Goal: Information Seeking & Learning: Learn about a topic

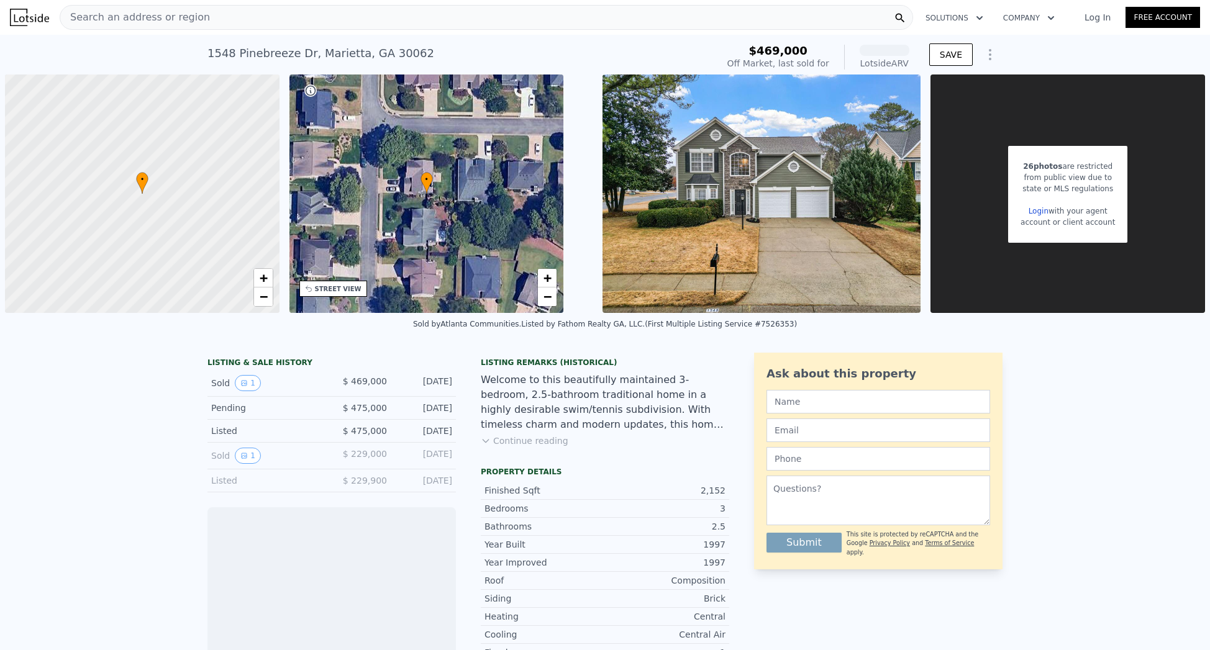
click at [233, 13] on div "Search an address or region" at bounding box center [486, 17] width 853 height 25
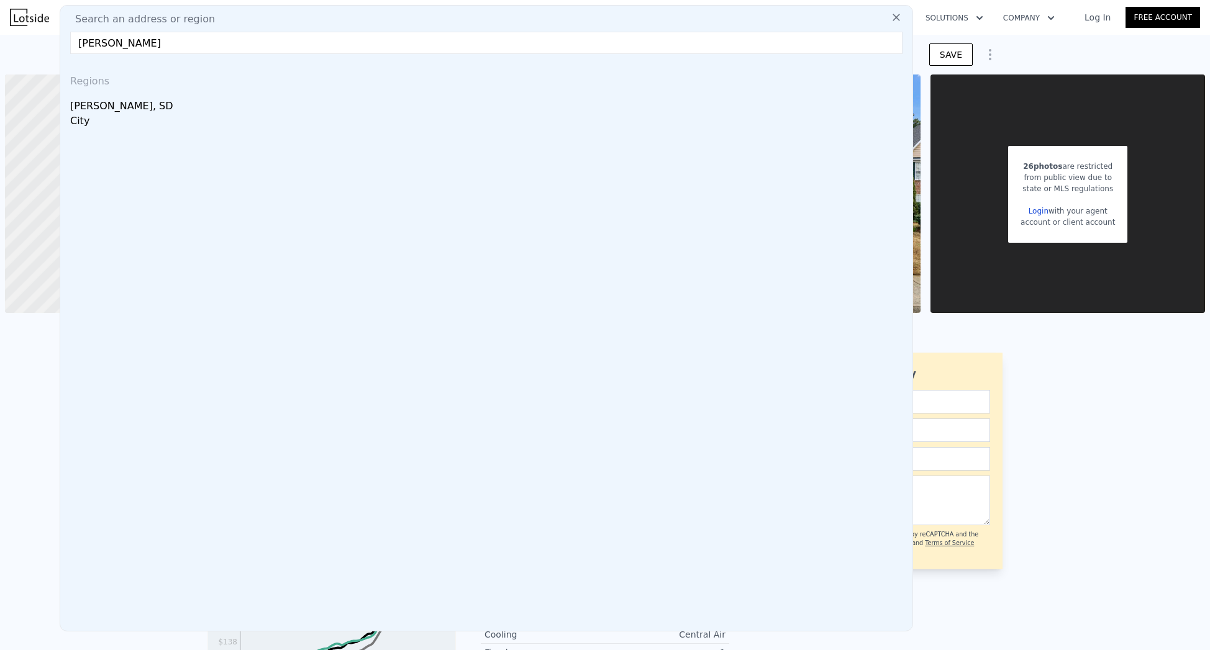
click at [122, 31] on div "Search an address or region [PERSON_NAME] Regions [PERSON_NAME], [GEOGRAPHIC_DA…" at bounding box center [486, 318] width 853 height 627
click at [256, 41] on input "[PERSON_NAME]" at bounding box center [486, 43] width 832 height 22
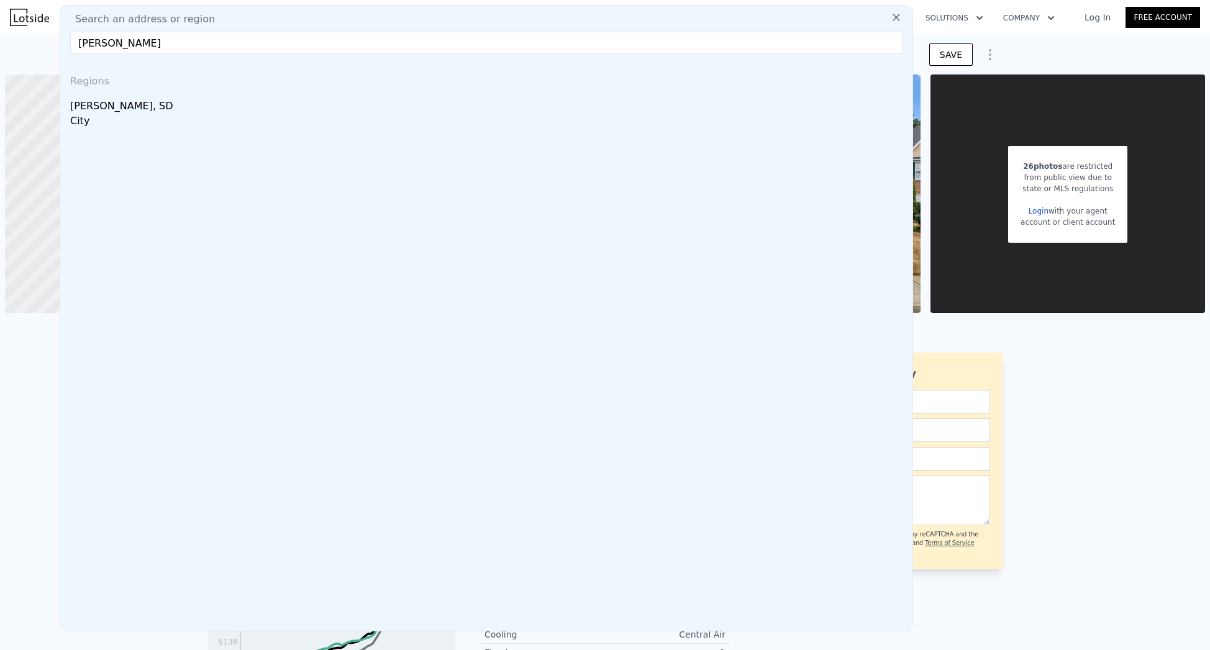
paste input "[STREET_ADDRESS]"
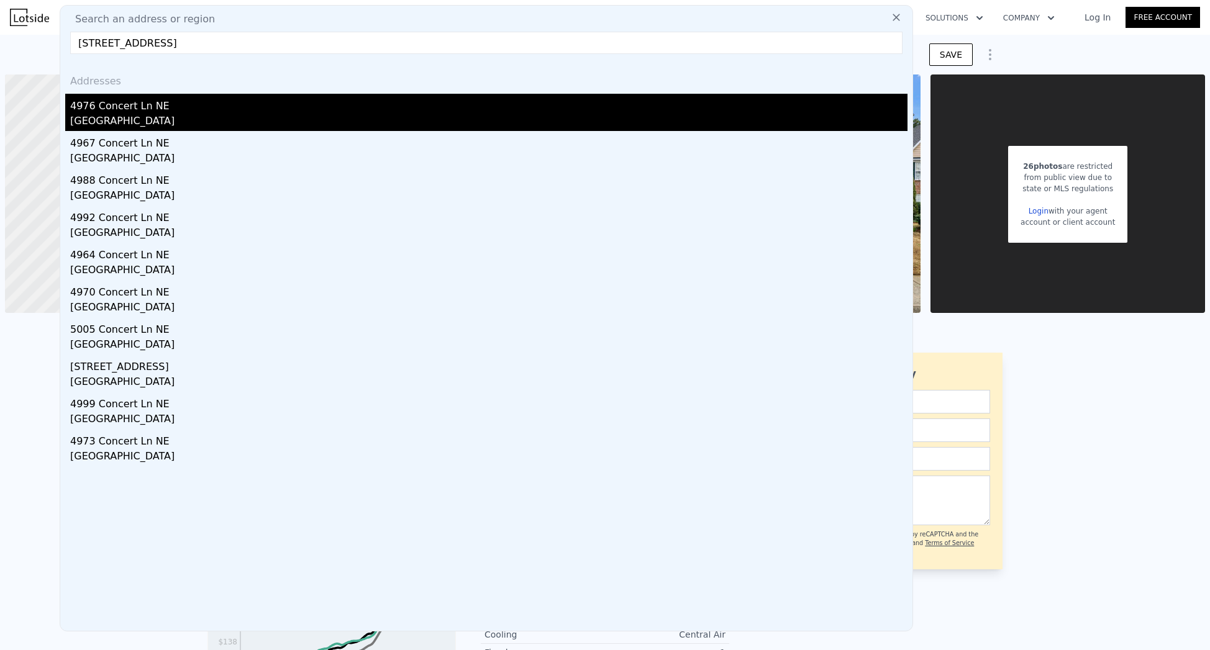
type input "[STREET_ADDRESS]"
click at [147, 104] on div "4976 Concert Ln NE" at bounding box center [488, 104] width 837 height 20
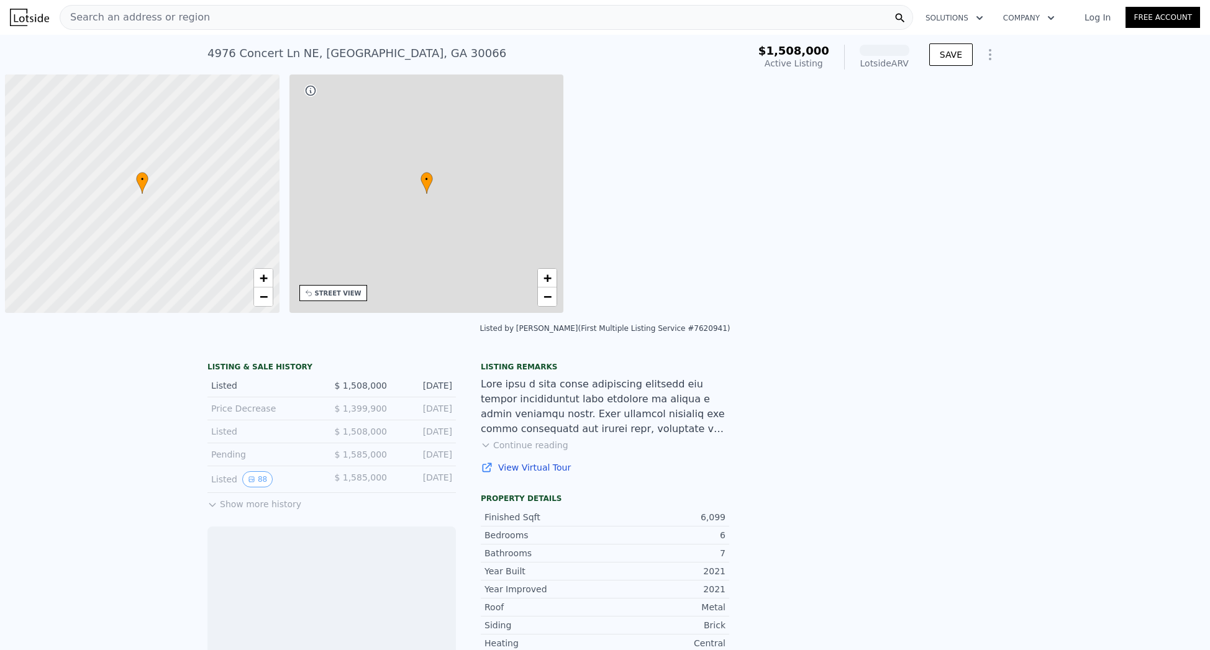
scroll to position [0, 5]
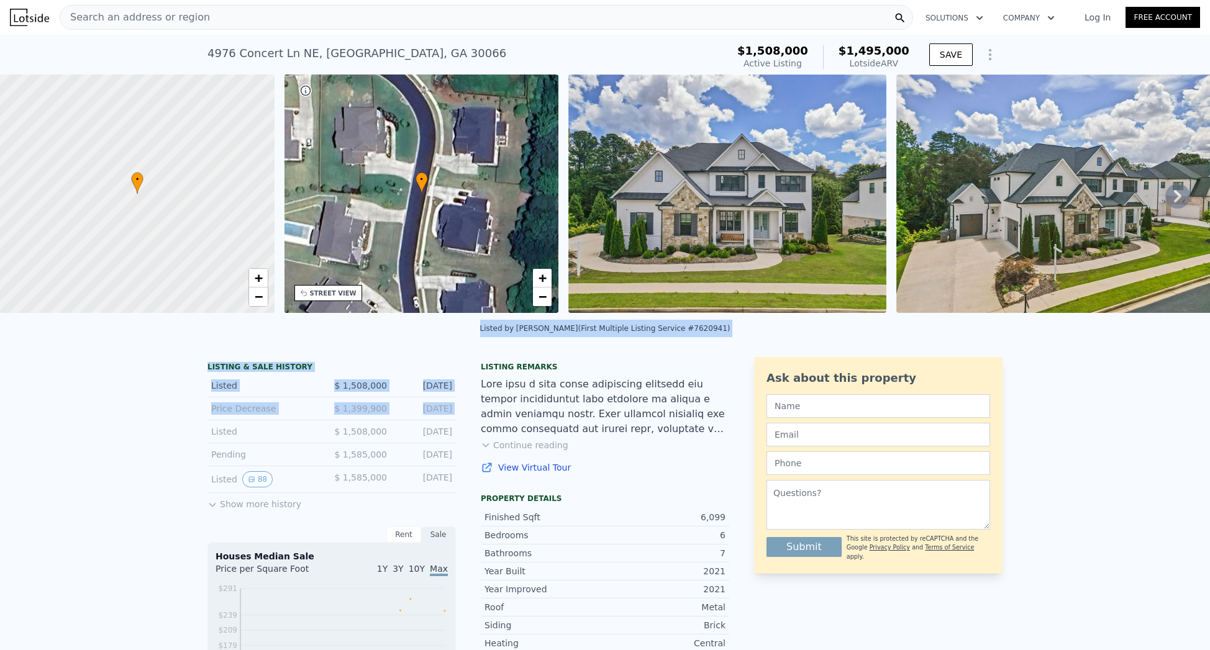
drag, startPoint x: 242, startPoint y: 425, endPoint x: 228, endPoint y: 331, distance: 94.9
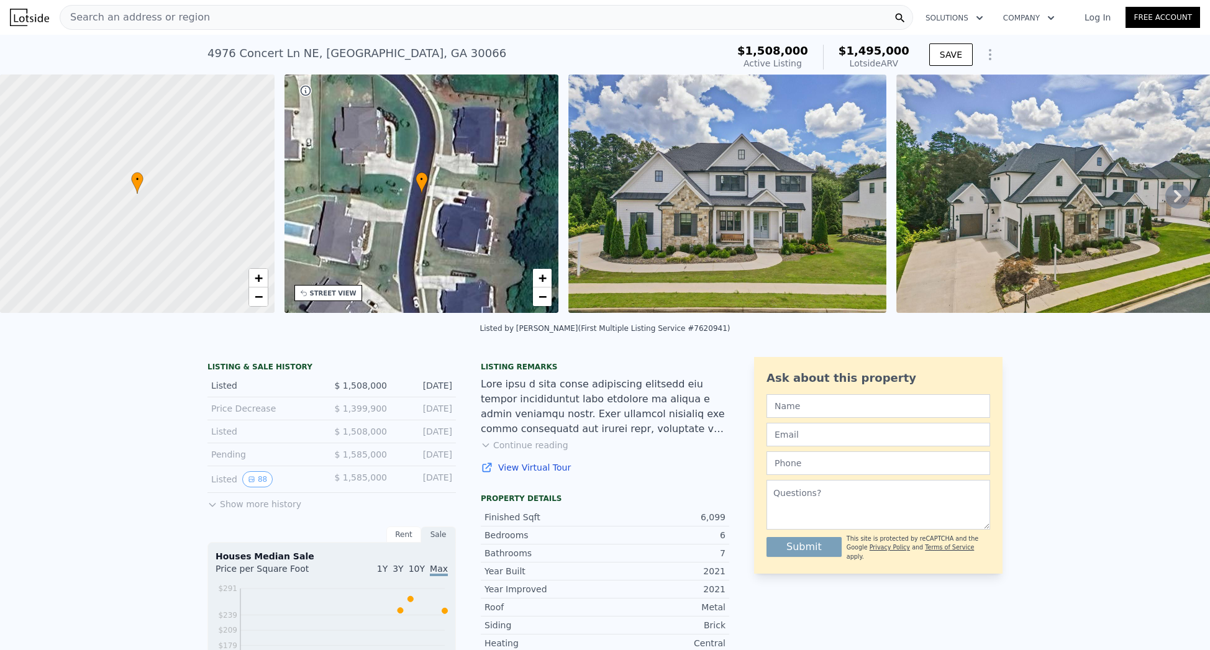
click at [227, 347] on div "Listed by [PERSON_NAME] (First Multiple Listing Service #7620941)" at bounding box center [605, 332] width 1210 height 30
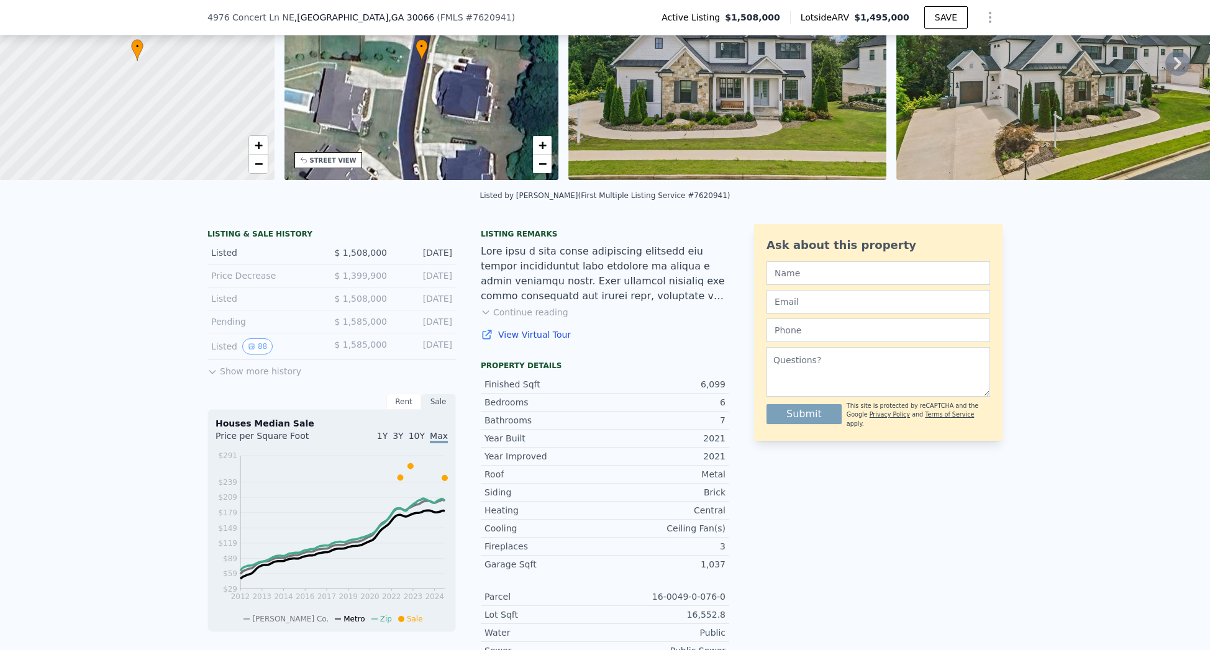
scroll to position [158, 0]
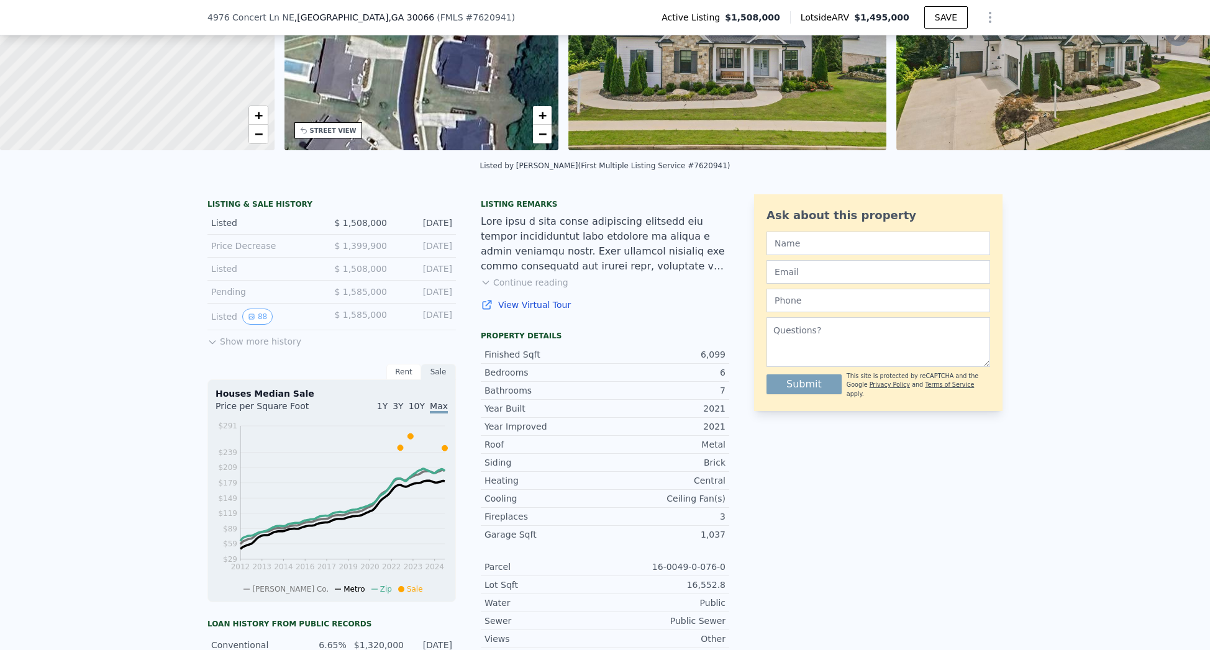
click at [251, 347] on button "Show more history" at bounding box center [254, 338] width 94 height 17
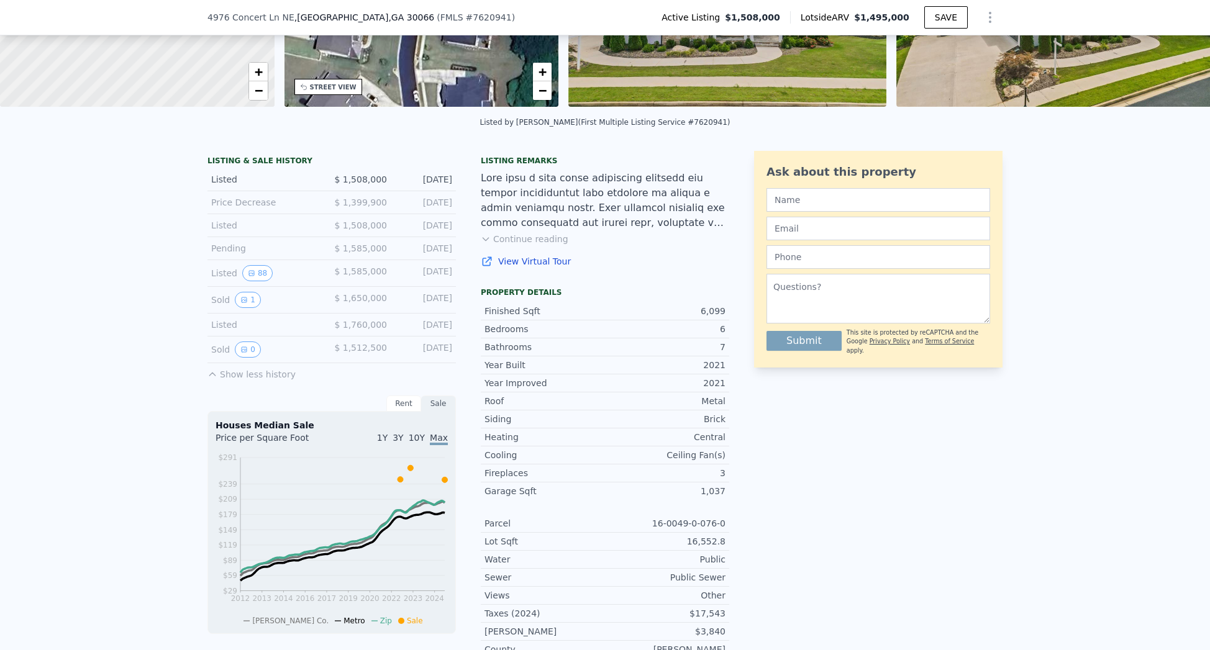
scroll to position [205, 0]
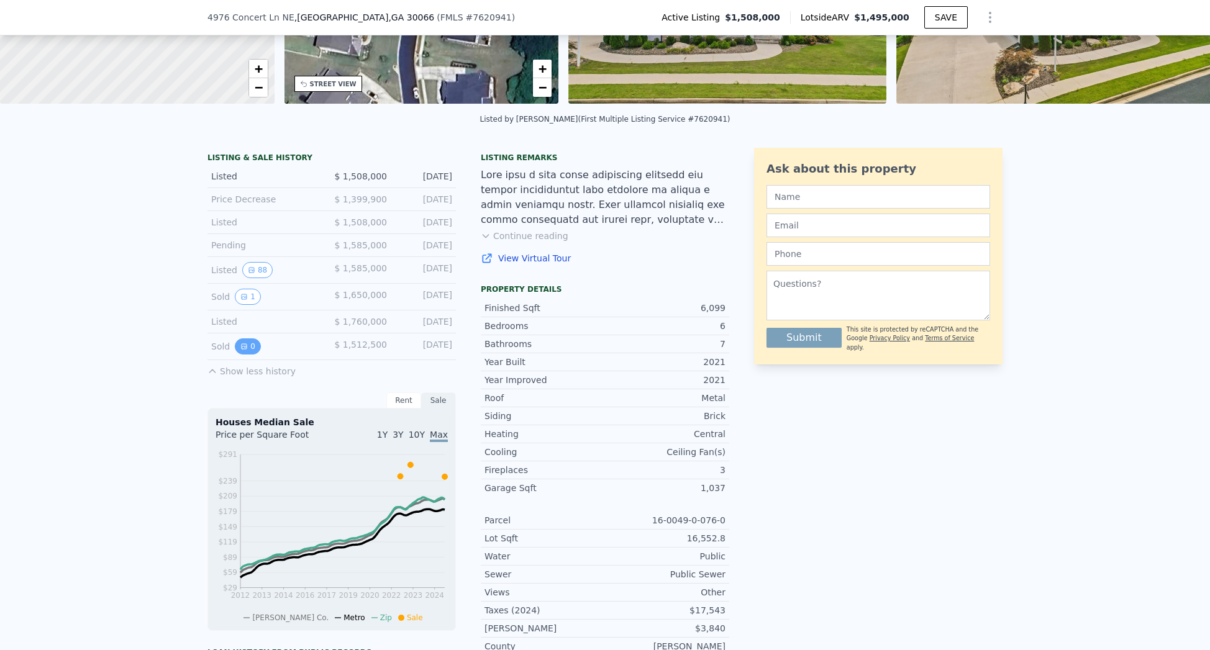
click at [250, 355] on button "0" at bounding box center [248, 347] width 26 height 16
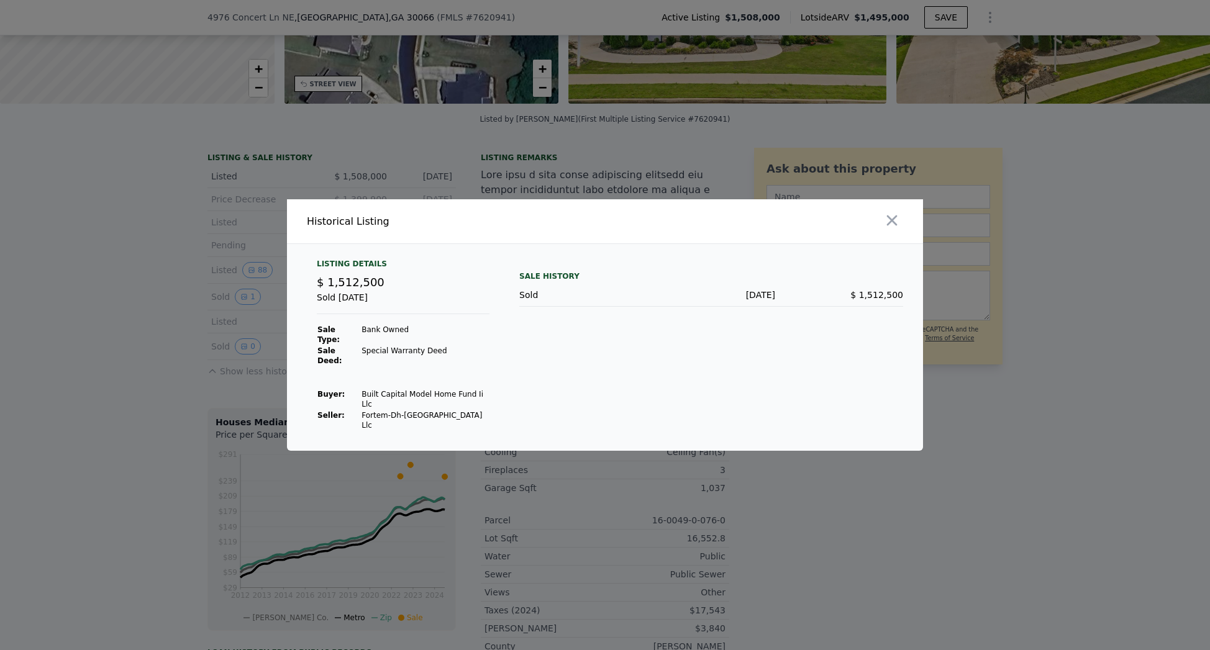
click at [266, 349] on div at bounding box center [605, 325] width 1210 height 650
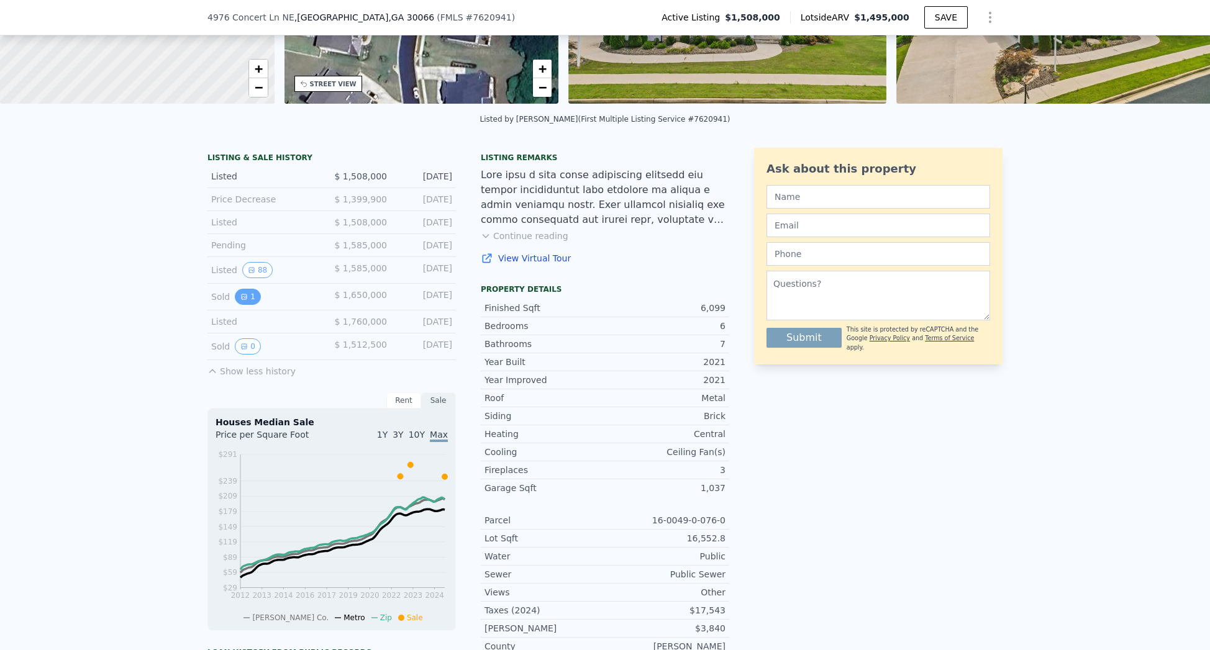
click at [248, 305] on button "1" at bounding box center [248, 297] width 26 height 16
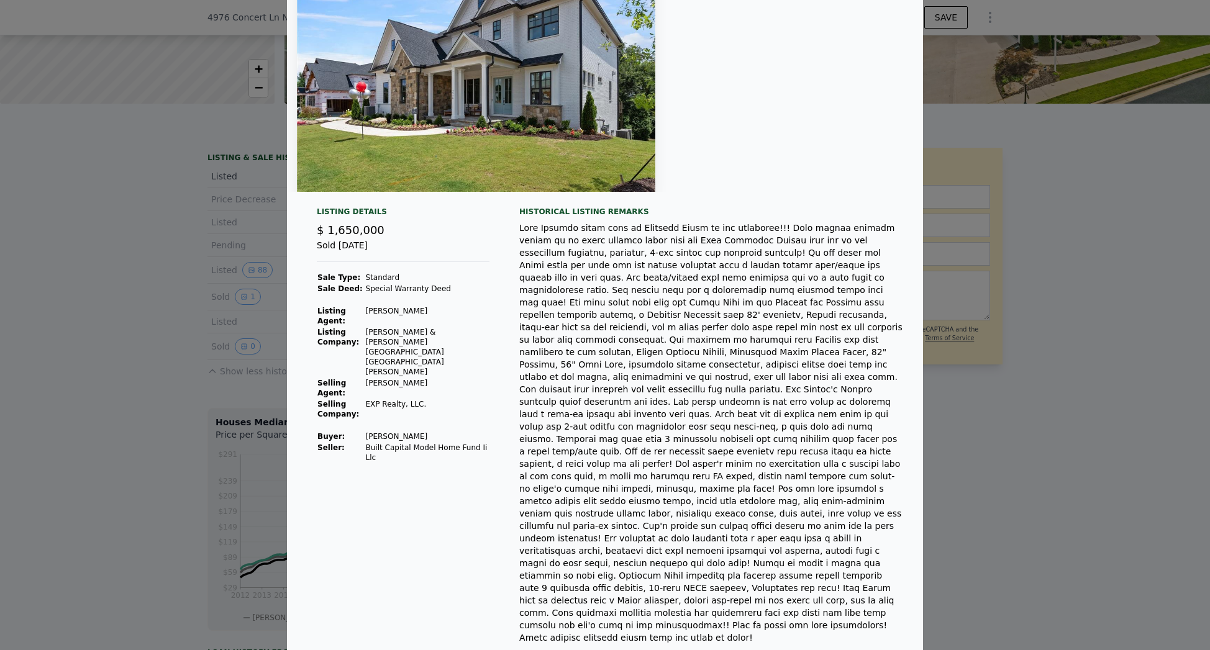
scroll to position [125, 0]
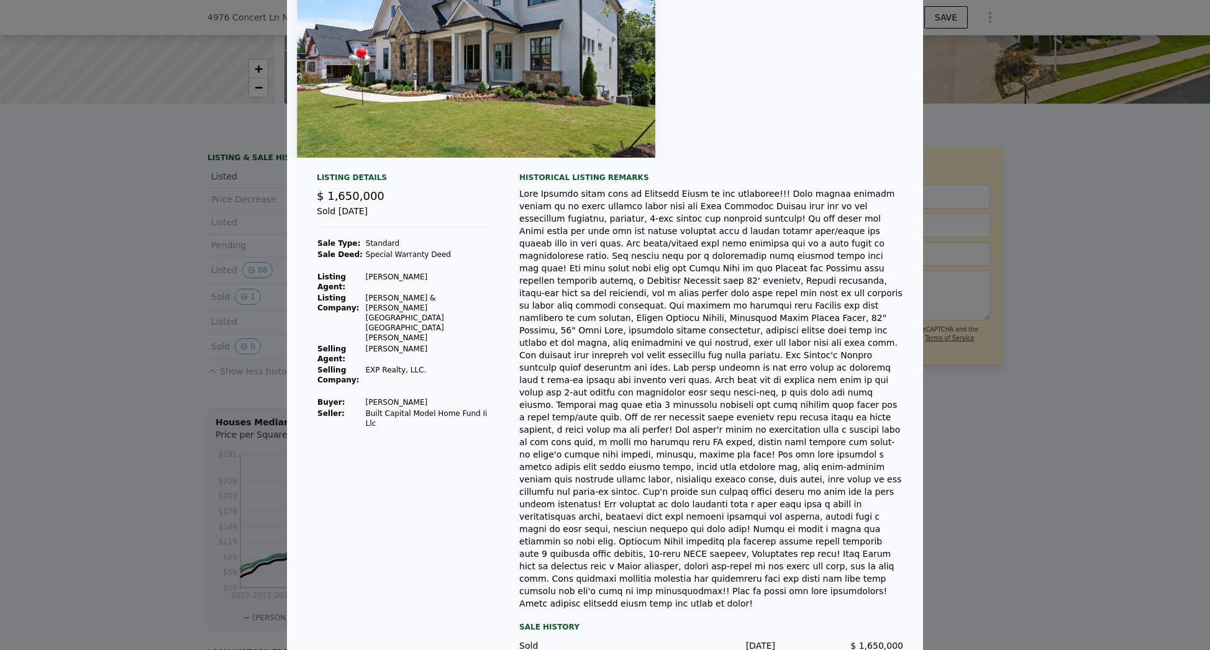
click at [548, 438] on div at bounding box center [711, 399] width 384 height 422
click at [168, 418] on div at bounding box center [605, 325] width 1210 height 650
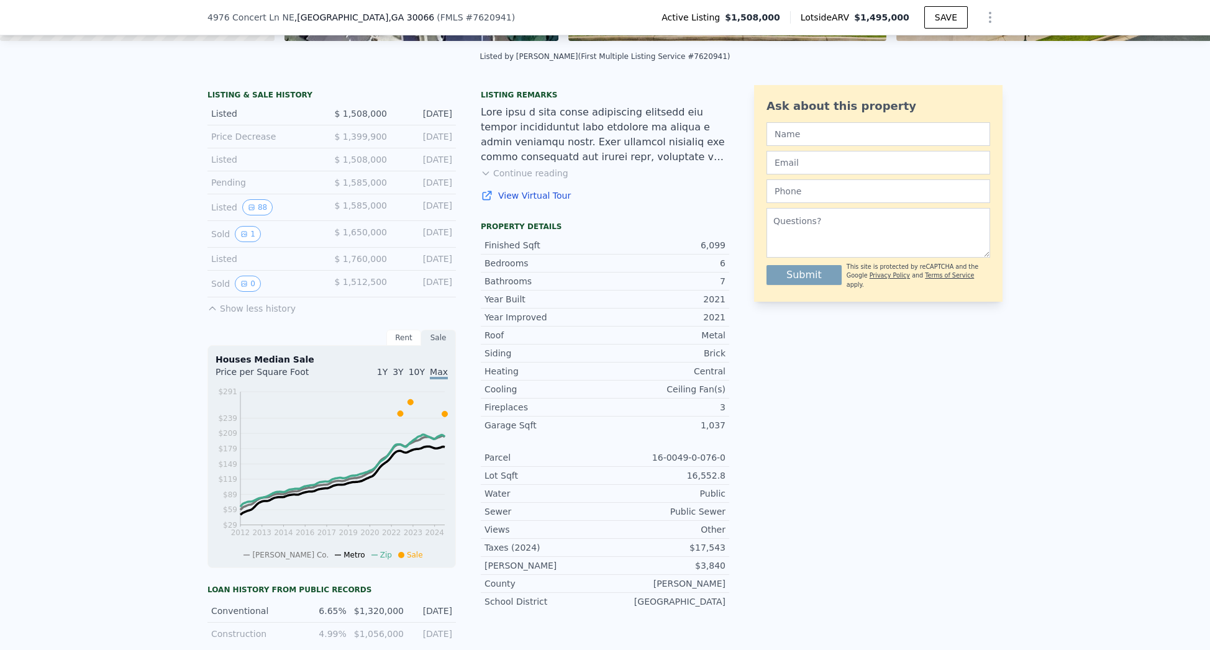
scroll to position [284, 0]
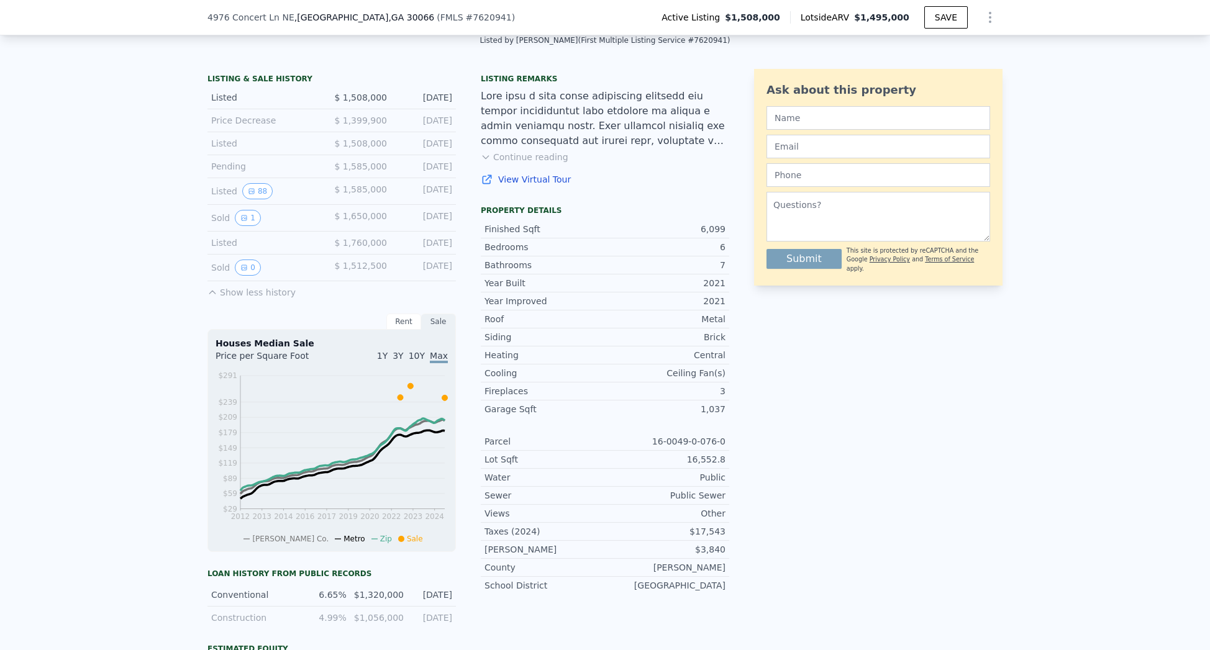
click at [541, 186] on link "View Virtual Tour" at bounding box center [605, 179] width 248 height 12
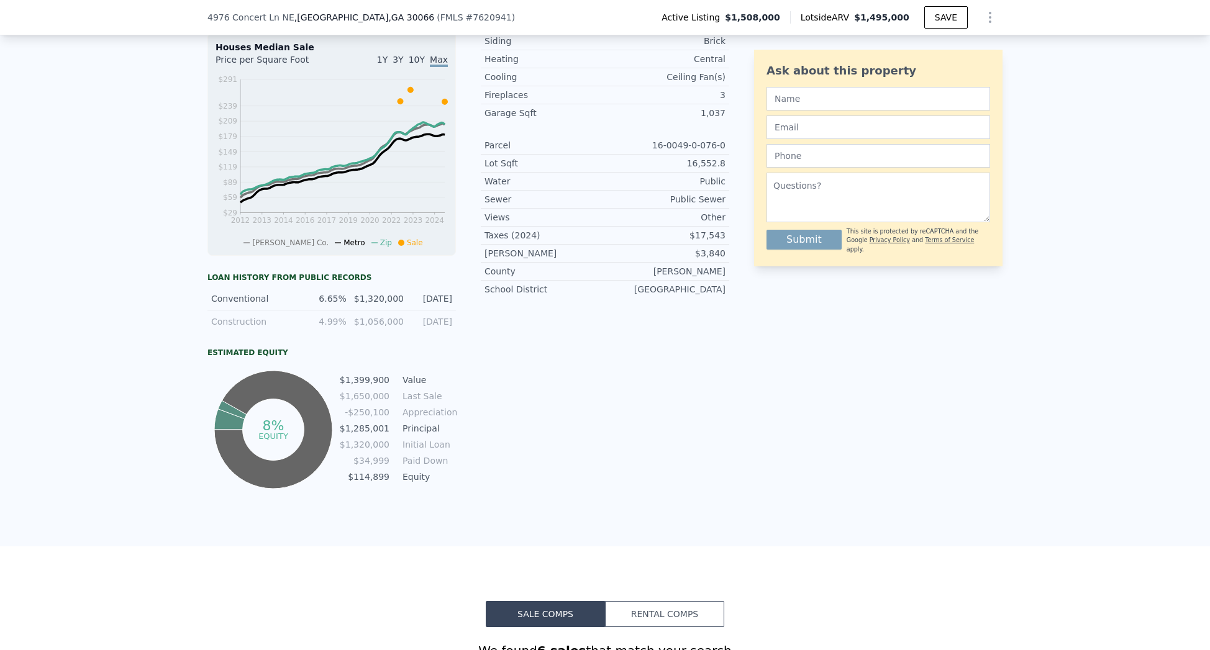
scroll to position [583, 0]
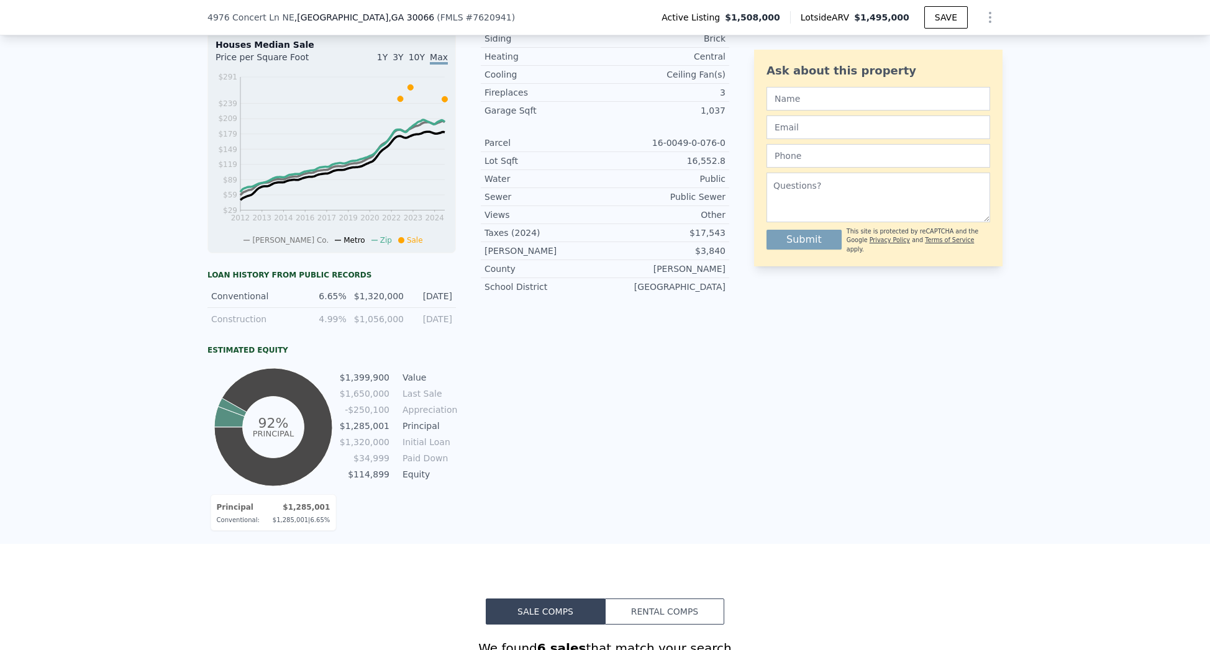
click at [248, 399] on icon at bounding box center [273, 427] width 118 height 118
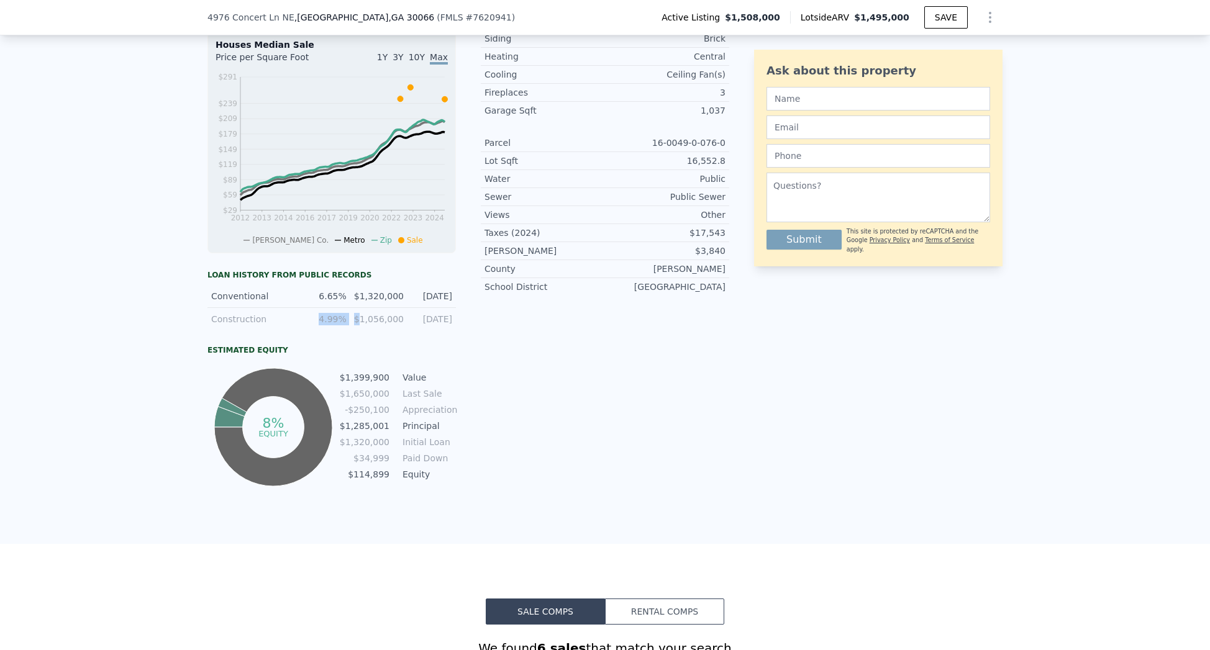
drag, startPoint x: 313, startPoint y: 327, endPoint x: 358, endPoint y: 326, distance: 44.7
click at [358, 326] on div "Construction 4.99% $1,056,000 [DATE]" at bounding box center [331, 319] width 248 height 22
click at [358, 325] on div "$1,056,000" at bounding box center [378, 319] width 48 height 12
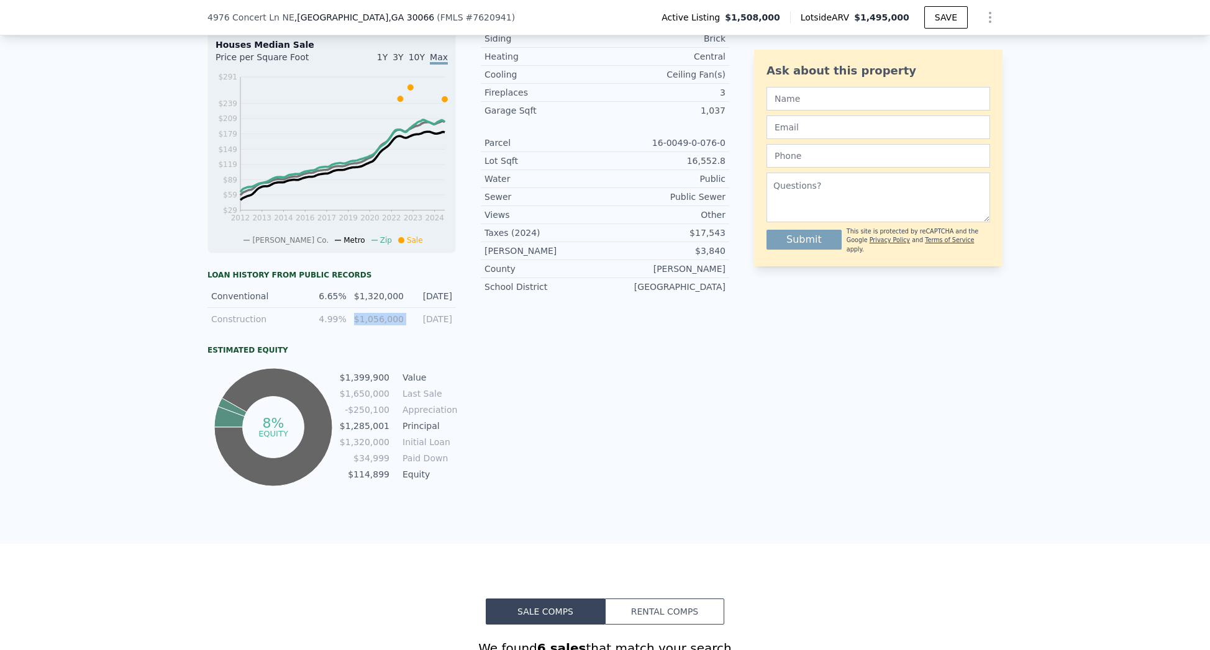
click at [358, 325] on div "$1,056,000" at bounding box center [378, 319] width 48 height 12
click at [334, 325] on div "4.99%" at bounding box center [325, 319] width 43 height 12
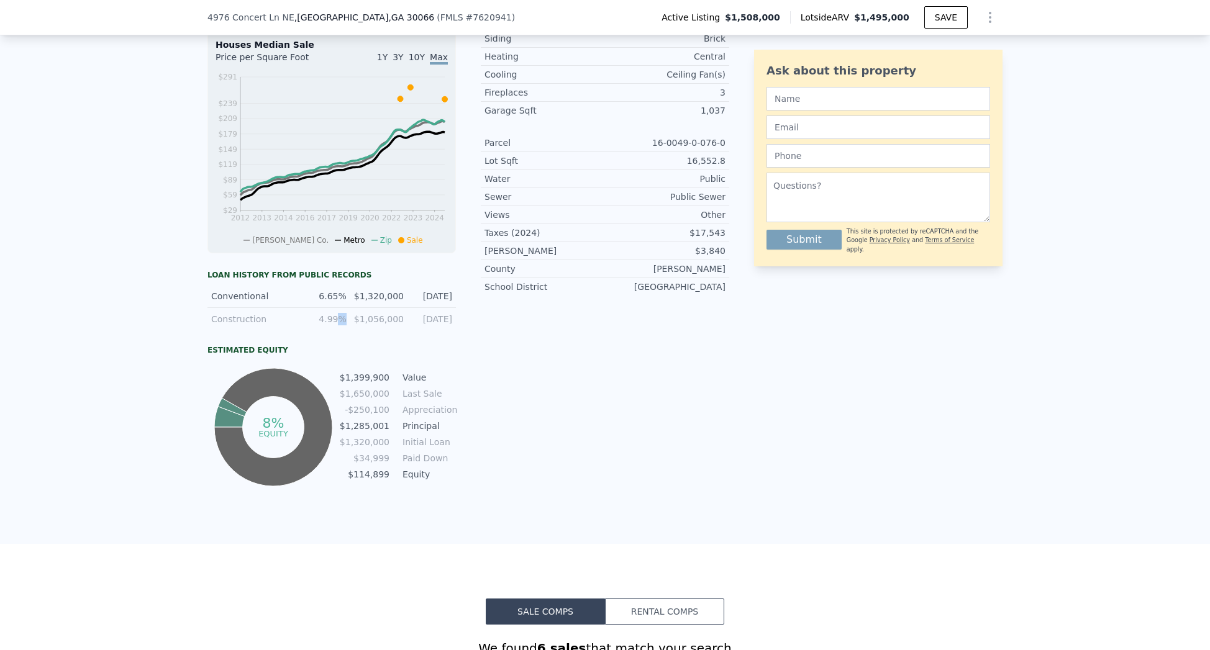
click at [334, 325] on div "4.99%" at bounding box center [325, 319] width 43 height 12
click at [342, 302] on div "6.65%" at bounding box center [325, 296] width 43 height 12
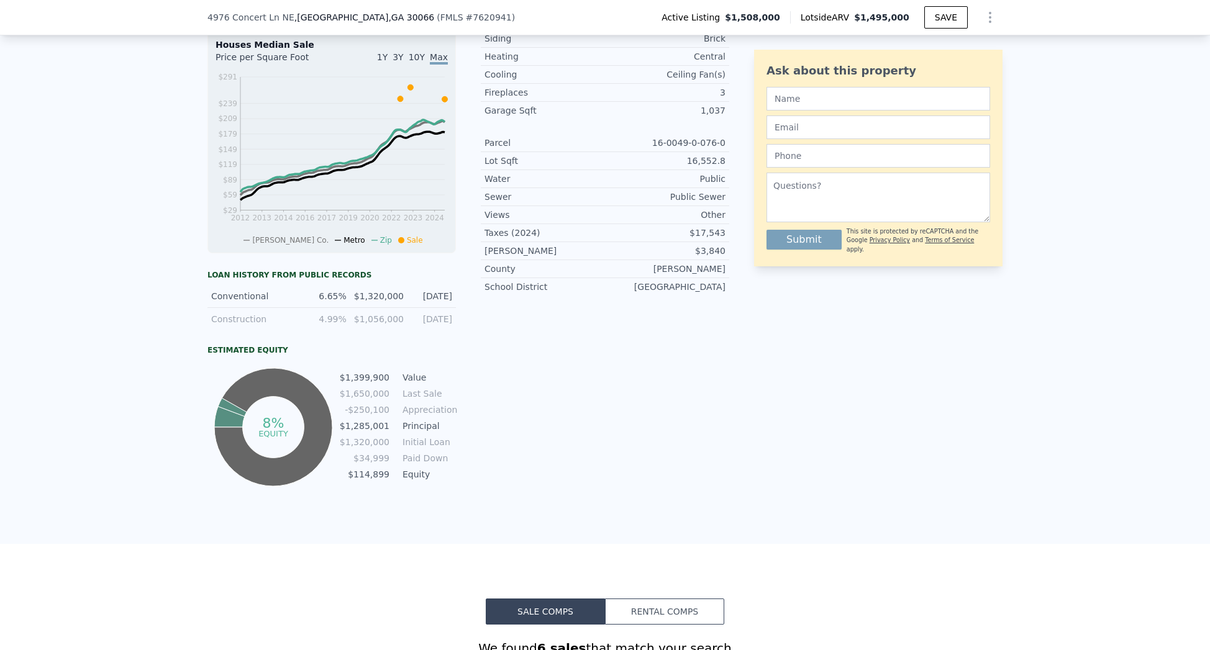
click at [343, 318] on div "Construction 4.99% $1,056,000 [DATE]" at bounding box center [331, 319] width 248 height 22
click at [375, 330] on div "Construction 4.99% $1,056,000 [DATE]" at bounding box center [331, 319] width 248 height 22
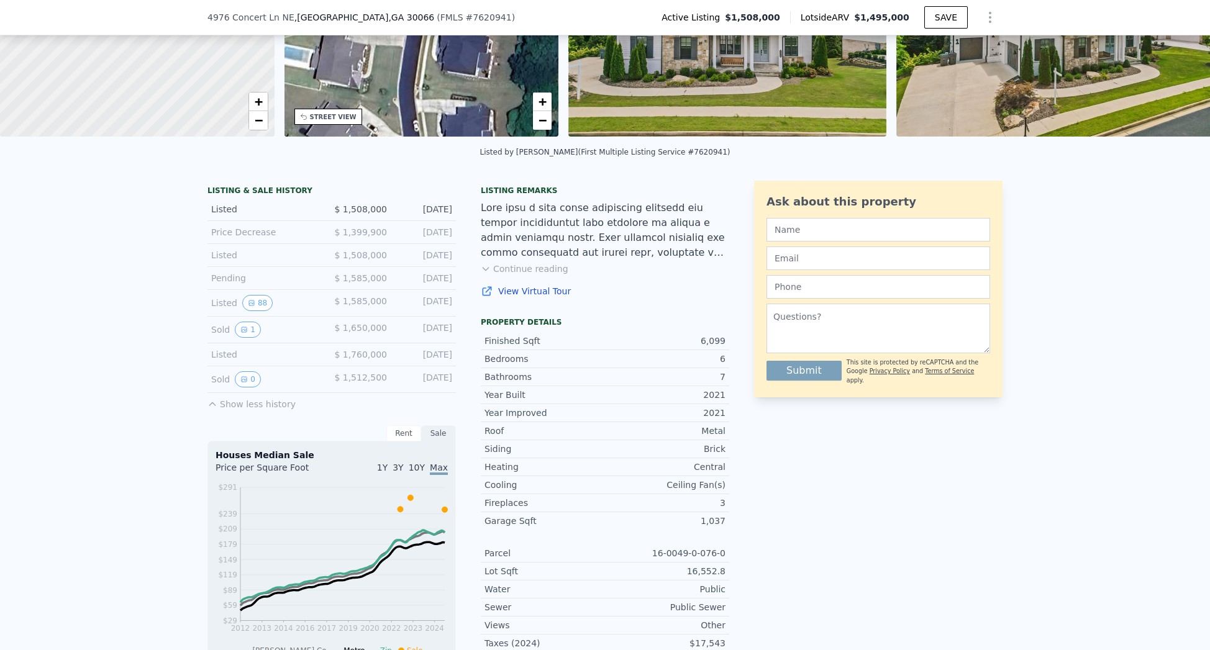
scroll to position [177, 0]
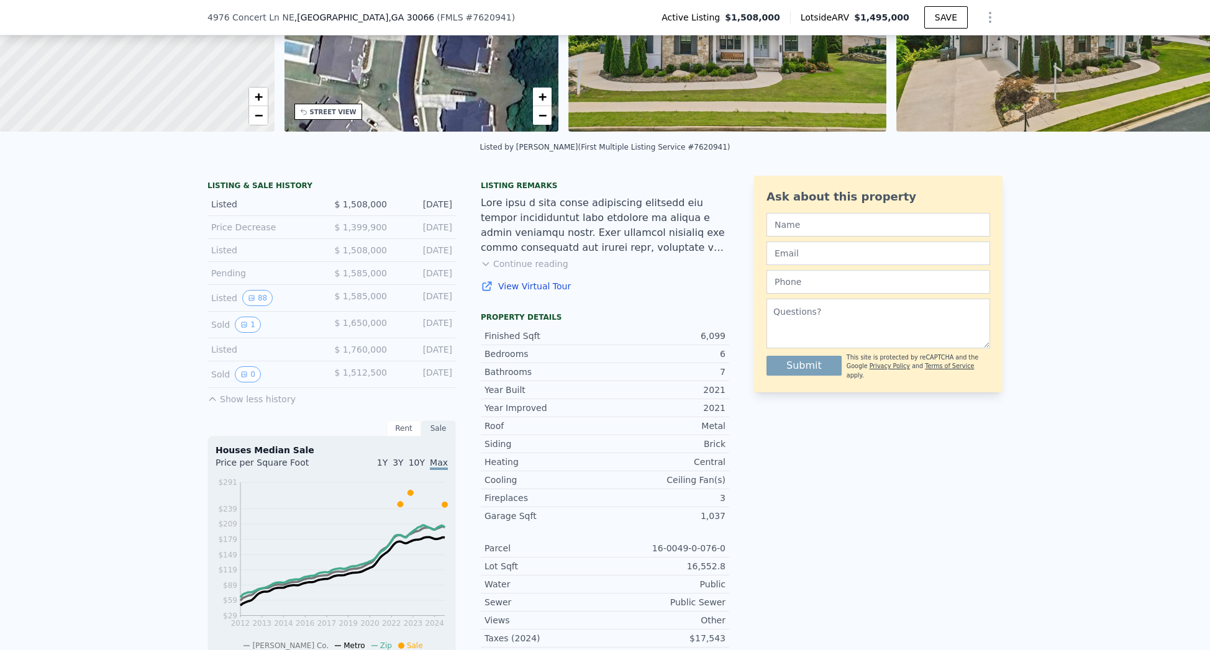
click at [517, 270] on button "Continue reading" at bounding box center [525, 264] width 88 height 12
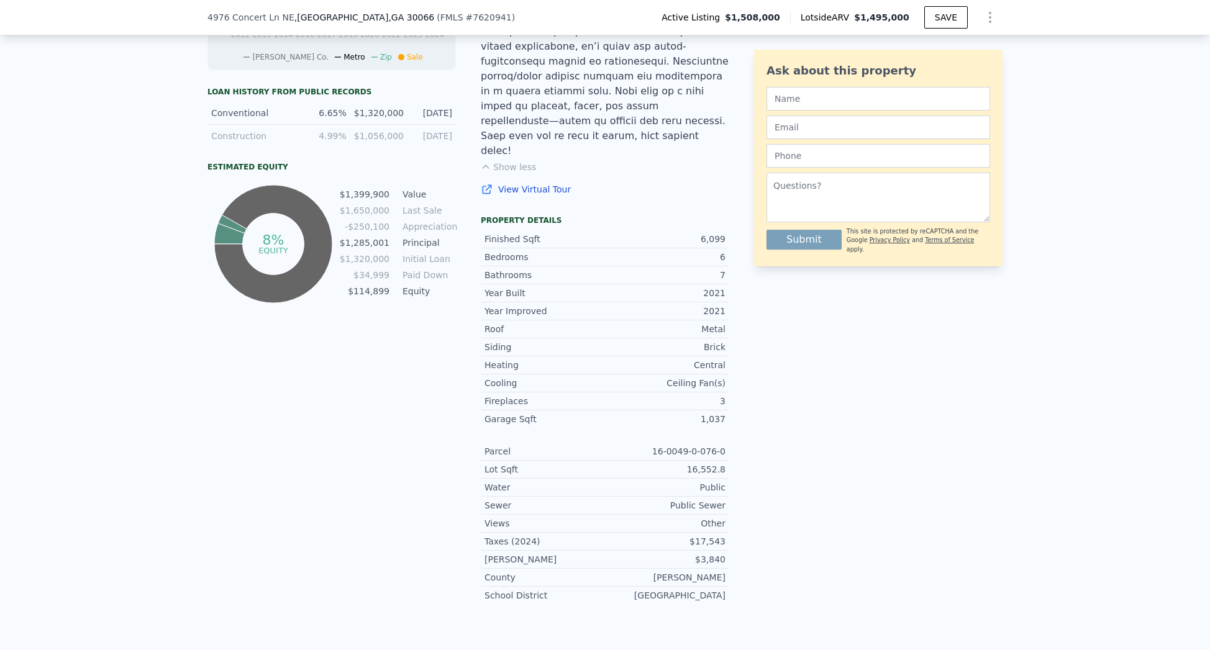
scroll to position [760, 0]
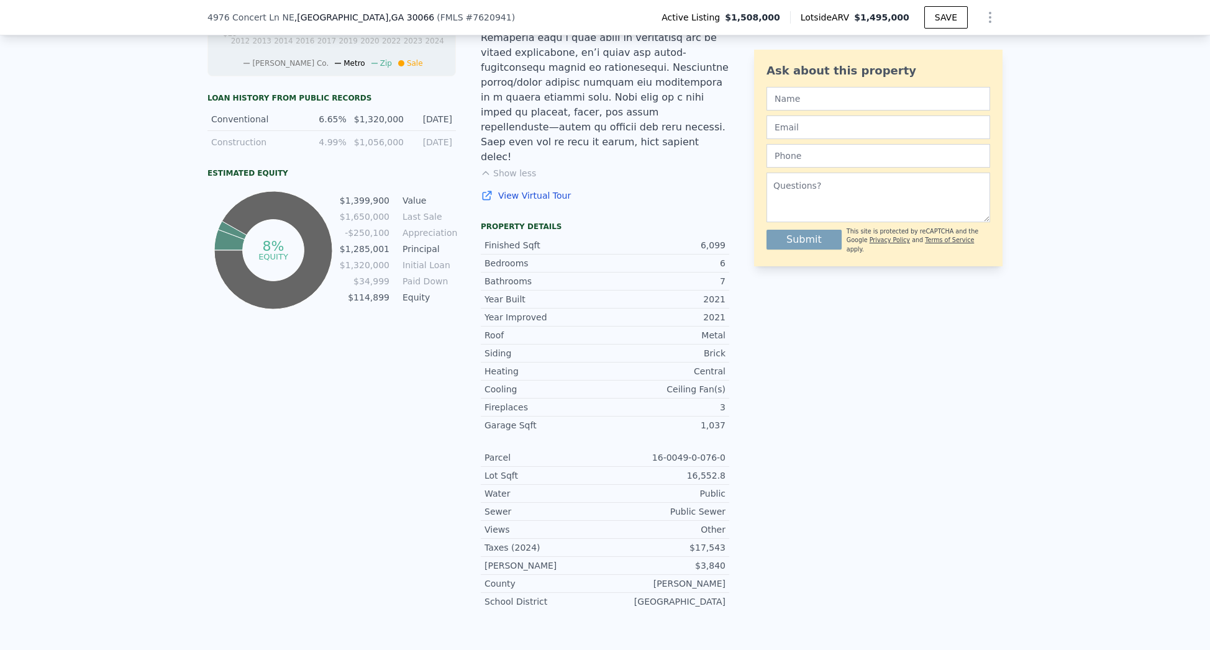
click at [689, 506] on div "Public Sewer" at bounding box center [665, 512] width 120 height 12
click at [690, 467] on div "Lot Sqft 16,552.8" at bounding box center [605, 476] width 248 height 18
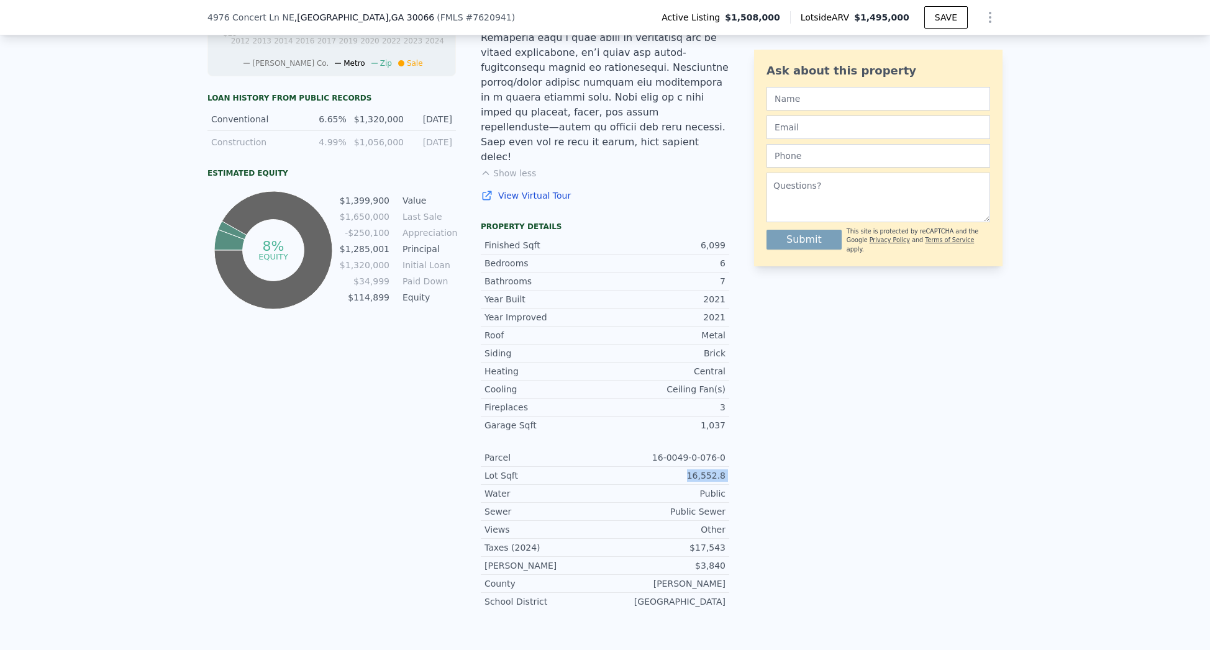
click at [690, 467] on div "Lot Sqft 16,552.8" at bounding box center [605, 476] width 248 height 18
click at [691, 470] on div "16,552.8" at bounding box center [665, 476] width 120 height 12
click at [681, 452] on div "16-0049-0-076-0" at bounding box center [665, 458] width 120 height 12
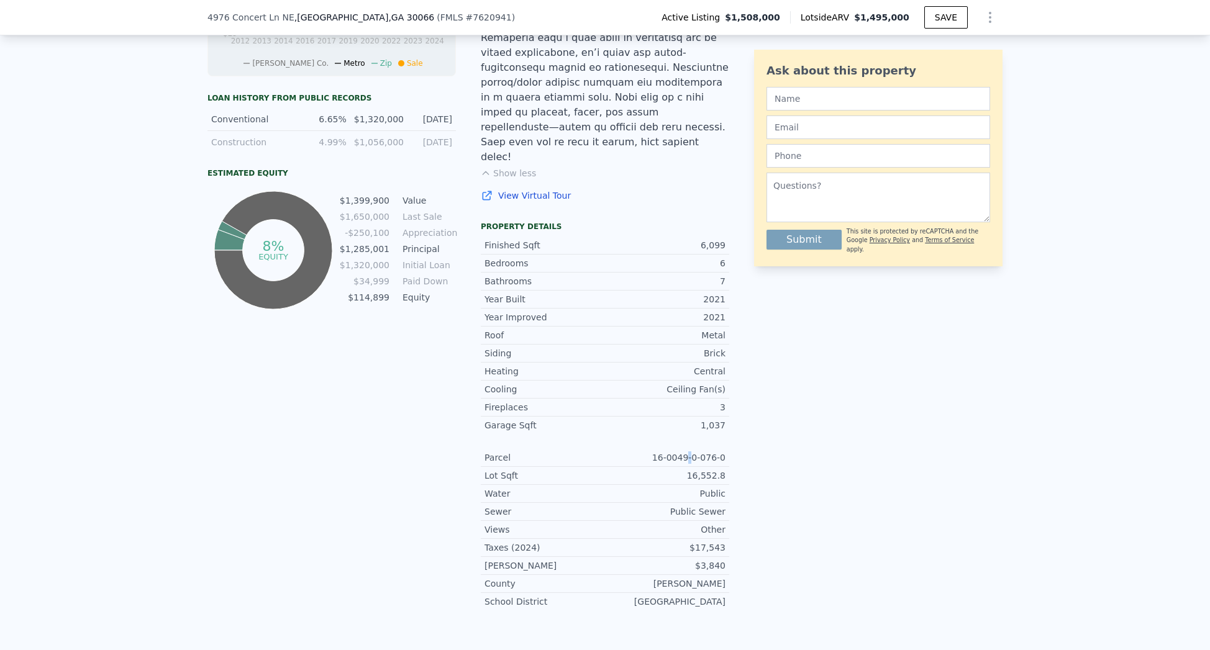
click at [681, 452] on div "16-0049-0-076-0" at bounding box center [665, 458] width 120 height 12
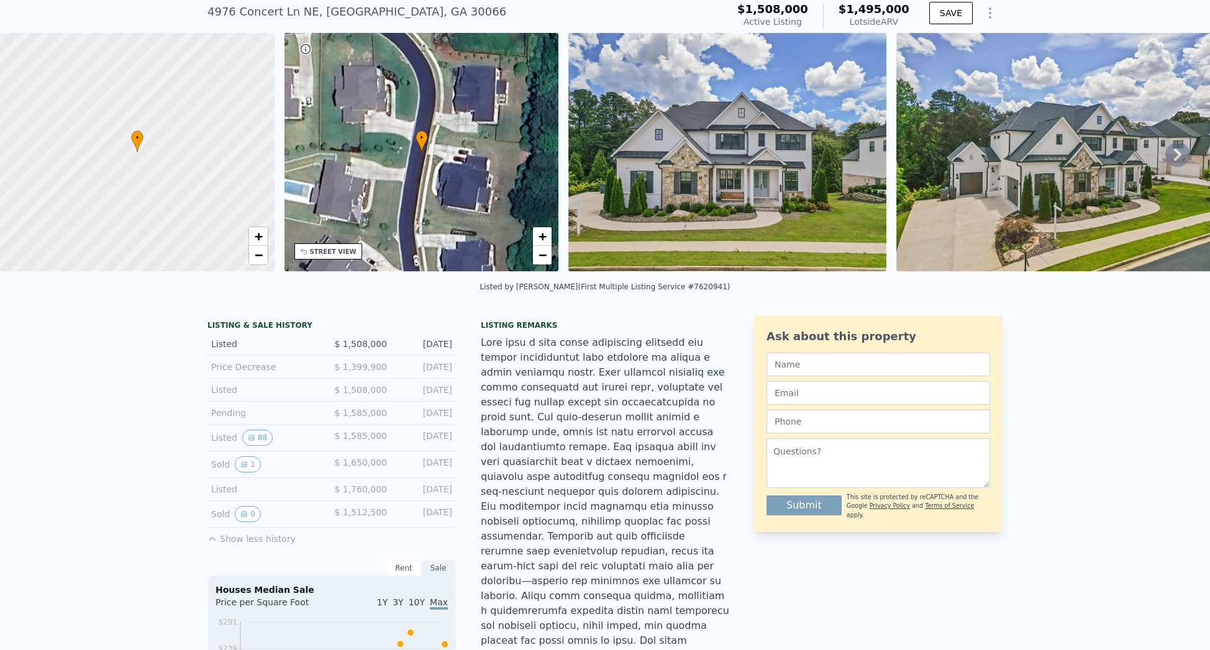
scroll to position [0, 0]
